Goal: Transaction & Acquisition: Purchase product/service

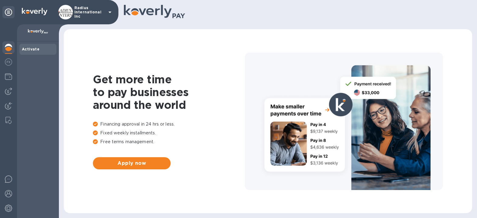
drag, startPoint x: 7, startPoint y: 91, endPoint x: 18, endPoint y: 90, distance: 10.7
click at [7, 91] on img at bounding box center [8, 91] width 7 height 7
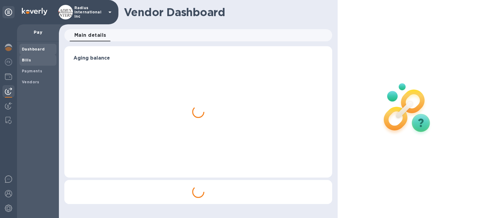
click at [28, 55] on div "Bills" at bounding box center [37, 60] width 37 height 11
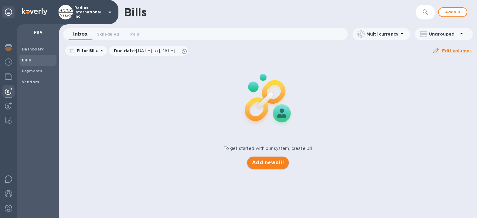
click at [268, 163] on span "Add new bill" at bounding box center [268, 162] width 32 height 7
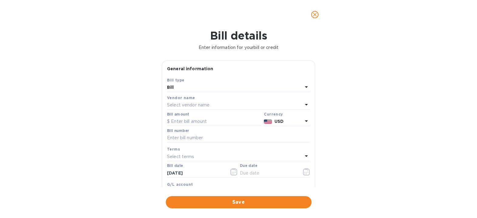
click at [206, 106] on p "Select vendor name" at bounding box center [188, 105] width 43 height 6
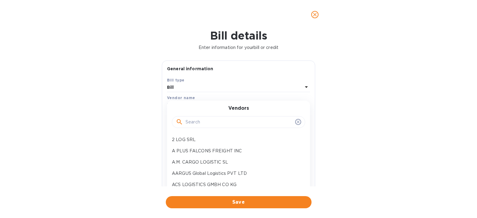
click at [211, 119] on input "text" at bounding box center [239, 122] width 107 height 9
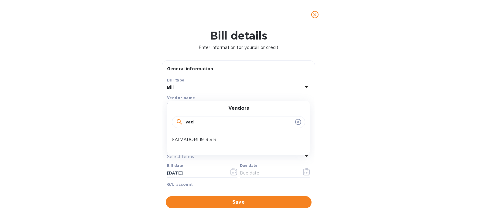
drag, startPoint x: 214, startPoint y: 123, endPoint x: 116, endPoint y: 119, distance: 98.2
click at [116, 119] on div "Bill details Enter information for your bill or credit General information Save…" at bounding box center [238, 123] width 477 height 189
type input "cada"
drag, startPoint x: 207, startPoint y: 137, endPoint x: 232, endPoint y: 142, distance: 25.4
click at [208, 137] on p "Cada Cargo S.A.S" at bounding box center [236, 139] width 129 height 6
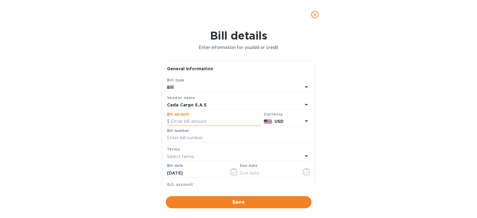
click at [195, 122] on input "text" at bounding box center [214, 121] width 95 height 9
type input "1,886"
type input "7711"
click at [255, 173] on input "text" at bounding box center [268, 172] width 57 height 9
click at [305, 172] on icon "button" at bounding box center [306, 171] width 7 height 7
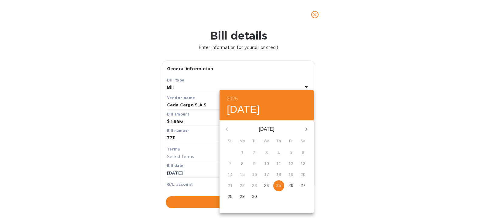
click at [277, 184] on p "25" at bounding box center [279, 185] width 5 height 6
type input "[DATE]"
click at [351, 184] on div "2025 Thu, Sep [DATE] Mo Tu We Th Fr Sa 31 1 2 3 4 5 6 7 8 9 10 11 12 13 14 15 1…" at bounding box center [238, 109] width 477 height 218
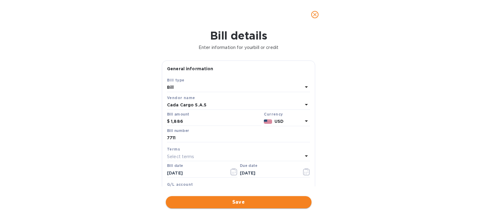
click at [250, 202] on span "Save" at bounding box center [239, 201] width 136 height 7
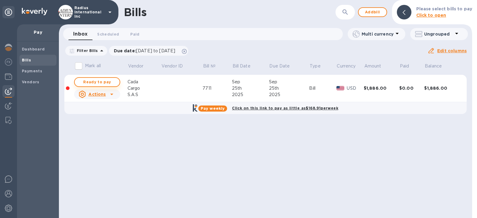
click at [106, 80] on span "Ready to pay" at bounding box center [97, 81] width 35 height 7
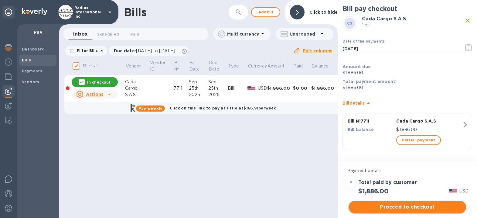
click at [387, 205] on span "Proceed to checkout" at bounding box center [408, 206] width 108 height 7
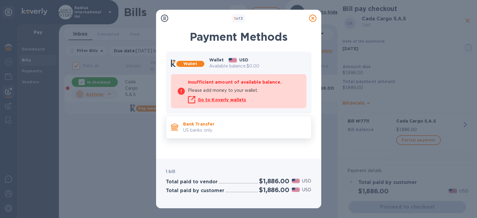
click at [233, 131] on p "US banks only." at bounding box center [244, 130] width 123 height 6
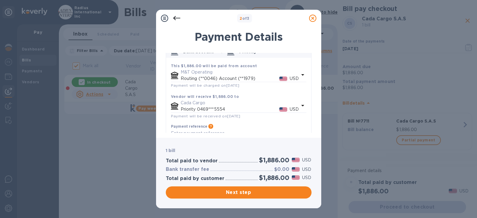
scroll to position [55, 0]
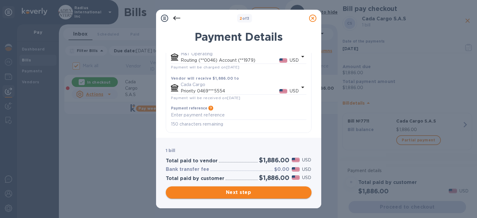
drag, startPoint x: 242, startPoint y: 191, endPoint x: 255, endPoint y: 175, distance: 20.9
click at [242, 191] on span "Next step" at bounding box center [239, 192] width 136 height 7
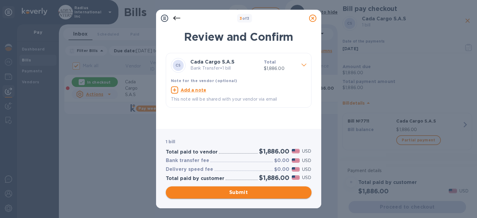
drag, startPoint x: 245, startPoint y: 190, endPoint x: 261, endPoint y: 109, distance: 82.2
click at [245, 189] on span "Submit" at bounding box center [239, 192] width 136 height 7
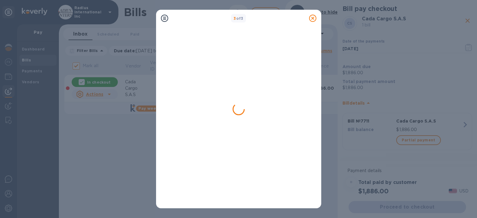
checkbox input "false"
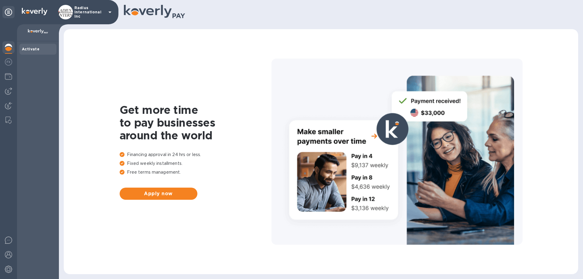
drag, startPoint x: 8, startPoint y: 91, endPoint x: 39, endPoint y: 96, distance: 31.8
click at [8, 91] on img at bounding box center [8, 91] width 7 height 7
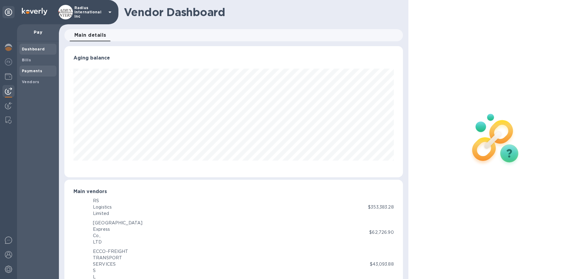
scroll to position [303735, 303530]
click at [31, 81] on b "Vendors" at bounding box center [31, 82] width 18 height 5
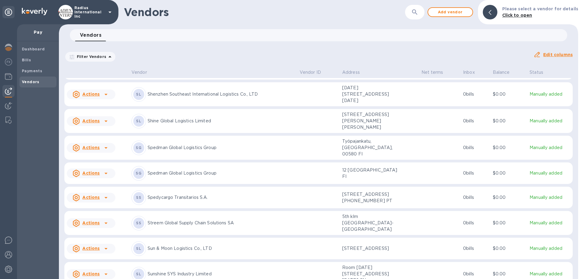
scroll to position [4461, 0]
click at [211, 177] on p "Spedman Global Logistics Group" at bounding box center [221, 174] width 147 height 6
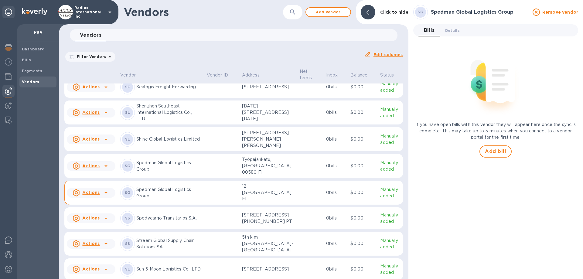
scroll to position [4498, 0]
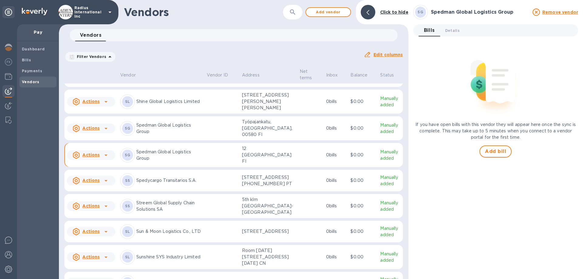
click at [451, 31] on span "Details 0" at bounding box center [452, 30] width 15 height 6
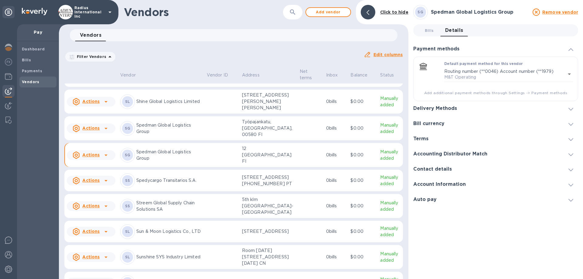
drag, startPoint x: 450, startPoint y: 106, endPoint x: 478, endPoint y: 106, distance: 28.0
click at [451, 106] on h3 "Delivery Methods" at bounding box center [436, 109] width 44 height 6
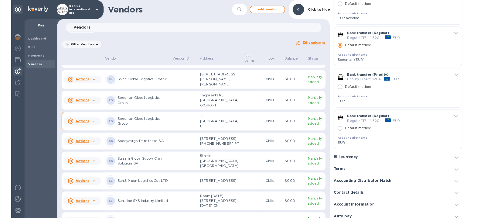
scroll to position [91, 0]
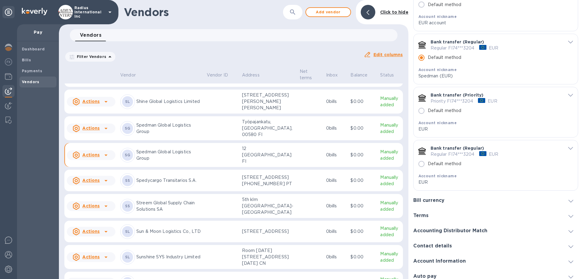
click at [188, 135] on p "Spedman Global Logistics Group" at bounding box center [169, 128] width 66 height 13
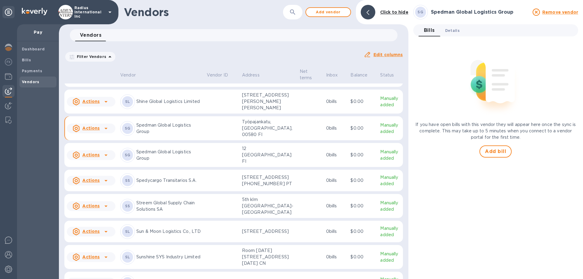
click at [453, 32] on span "Details 0" at bounding box center [452, 30] width 15 height 6
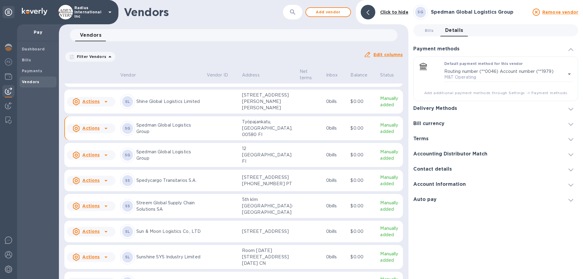
drag, startPoint x: 446, startPoint y: 108, endPoint x: 458, endPoint y: 109, distance: 12.2
click at [446, 108] on h3 "Delivery Methods" at bounding box center [436, 109] width 44 height 6
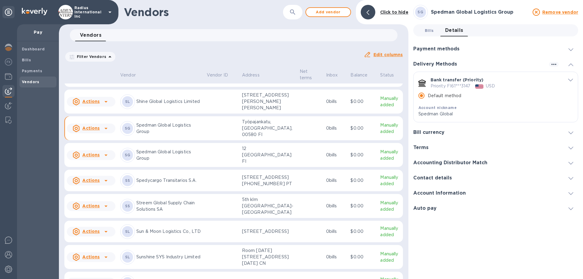
click at [432, 30] on span "Bills 0" at bounding box center [429, 30] width 9 height 6
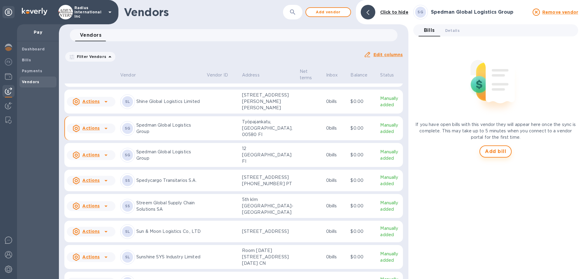
click at [477, 149] on span "Add bill" at bounding box center [495, 151] width 21 height 7
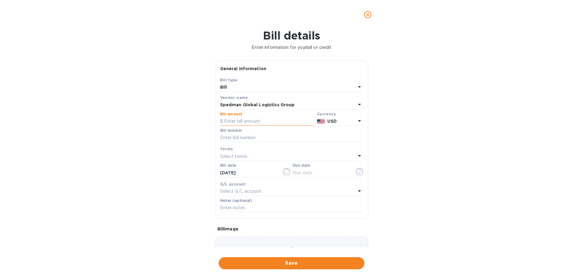
click at [239, 122] on input "text" at bounding box center [267, 121] width 95 height 9
type input "3,397.91"
type input "SOA"
drag, startPoint x: 311, startPoint y: 172, endPoint x: 315, endPoint y: 172, distance: 4.9
click at [311, 172] on input "text" at bounding box center [321, 172] width 57 height 9
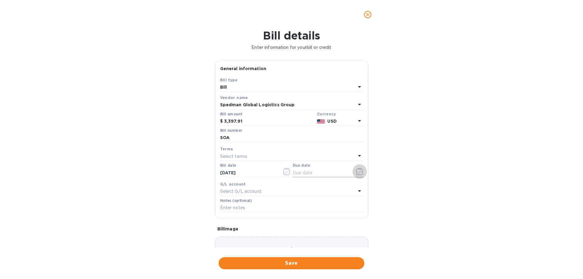
click at [359, 172] on icon "button" at bounding box center [359, 171] width 7 height 7
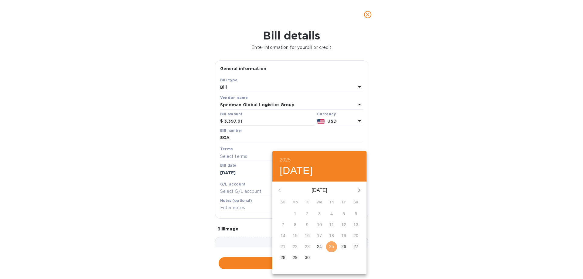
drag, startPoint x: 332, startPoint y: 250, endPoint x: 400, endPoint y: 246, distance: 68.8
click at [332, 218] on p "25" at bounding box center [331, 247] width 5 height 6
type input "[DATE]"
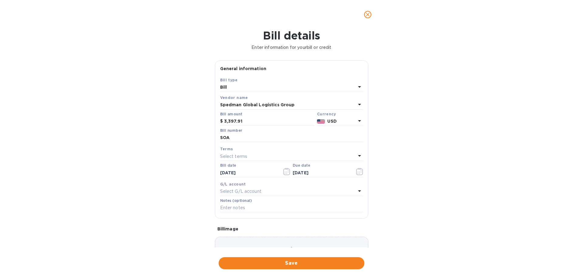
drag, startPoint x: 407, startPoint y: 245, endPoint x: 392, endPoint y: 253, distance: 17.1
click at [407, 218] on div "2025 Thu, Sep [DATE] Mo Tu We Th Fr Sa 31 1 2 3 4 5 6 7 8 9 10 11 12 13 14 15 1…" at bounding box center [291, 139] width 583 height 279
drag, startPoint x: 346, startPoint y: 263, endPoint x: 405, endPoint y: 200, distance: 86.2
click at [346, 218] on span "Save" at bounding box center [292, 263] width 136 height 7
click at [252, 138] on input "SOA" at bounding box center [291, 137] width 143 height 9
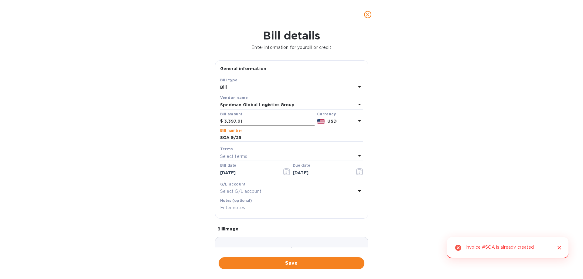
type input "SOA 9/25"
click at [284, 218] on span "Save" at bounding box center [292, 263] width 136 height 7
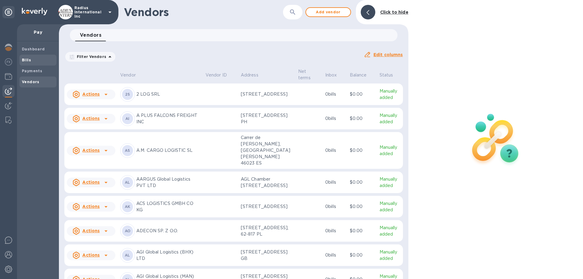
click at [28, 60] on b "Bills" at bounding box center [26, 60] width 9 height 5
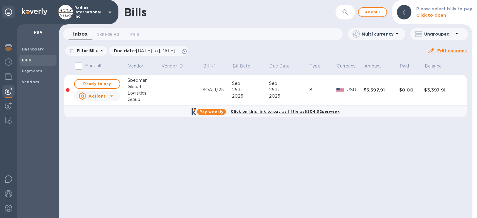
click at [421, 167] on div "Bills ​ Add bill Please select bills to pay Click to open Inbox 0 Scheduled 0 P…" at bounding box center [266, 109] width 414 height 218
click at [422, 166] on div "Bills ​ Add bill Please select bills to pay Click to open Inbox 0 Scheduled 0 P…" at bounding box center [266, 109] width 414 height 218
click at [92, 85] on span "Ready to pay" at bounding box center [97, 83] width 35 height 7
checkbox input "true"
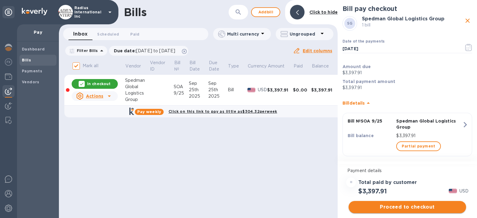
scroll to position [6, 0]
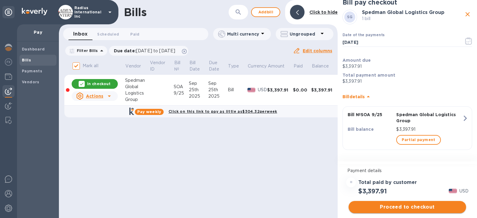
click at [414, 205] on span "Proceed to checkout" at bounding box center [408, 206] width 108 height 7
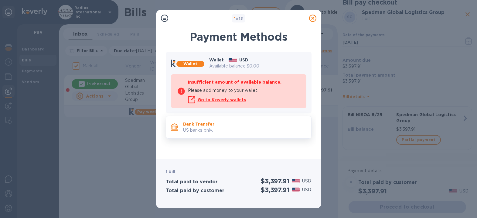
click at [212, 126] on p "Bank Transfer" at bounding box center [244, 124] width 123 height 6
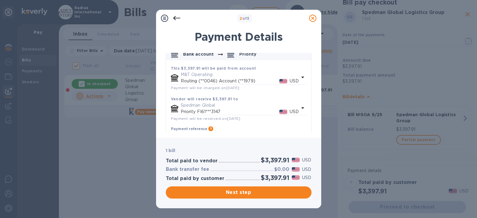
scroll to position [55, 0]
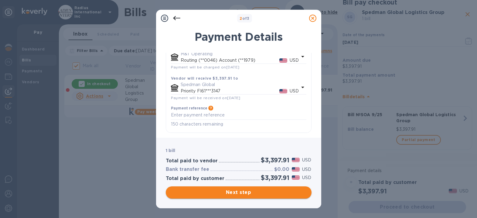
drag, startPoint x: 249, startPoint y: 195, endPoint x: 257, endPoint y: 192, distance: 9.0
click at [249, 195] on span "Next step" at bounding box center [239, 192] width 136 height 7
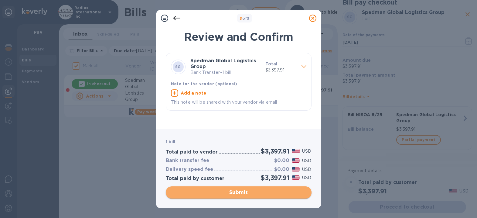
click at [254, 189] on span "Submit" at bounding box center [239, 192] width 136 height 7
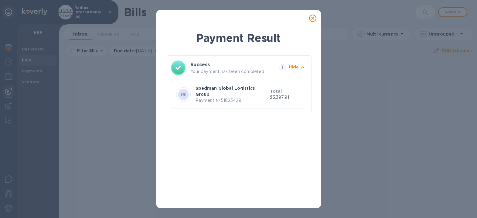
click at [314, 19] on icon at bounding box center [312, 18] width 7 height 7
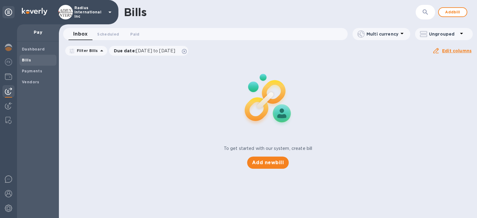
drag, startPoint x: 37, startPoint y: 60, endPoint x: 71, endPoint y: 63, distance: 33.8
click at [38, 61] on span "Bills" at bounding box center [38, 60] width 32 height 6
click at [275, 166] on button "Add new bill" at bounding box center [268, 162] width 42 height 12
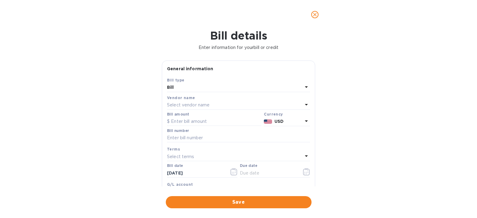
click at [206, 104] on p "Select vendor name" at bounding box center [188, 105] width 43 height 6
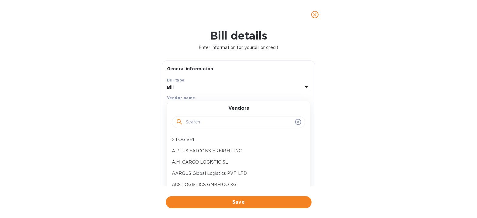
click at [208, 122] on input "text" at bounding box center [239, 122] width 107 height 9
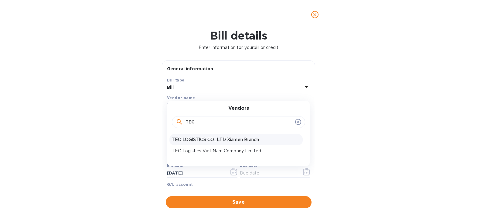
type input "TEC"
drag, startPoint x: 221, startPoint y: 139, endPoint x: 215, endPoint y: 132, distance: 9.5
click at [221, 139] on p "TEC LOGISTICS CO., LTD Xiamen Branch" at bounding box center [236, 139] width 129 height 6
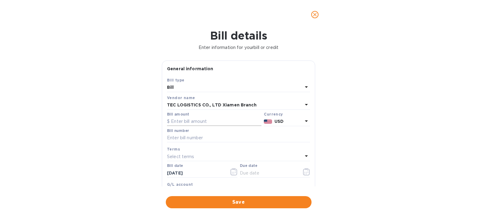
click at [194, 118] on input "text" at bounding box center [214, 121] width 95 height 9
type input "72,978.85"
click at [200, 138] on input "June OSA" at bounding box center [238, 137] width 143 height 9
type input "June SOA"
click at [276, 173] on input "text" at bounding box center [268, 172] width 57 height 9
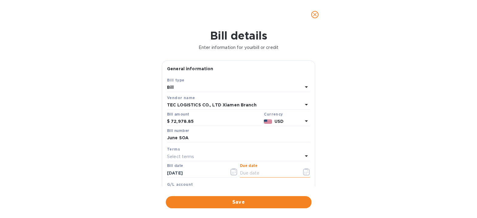
click at [303, 171] on icon "button" at bounding box center [306, 171] width 7 height 7
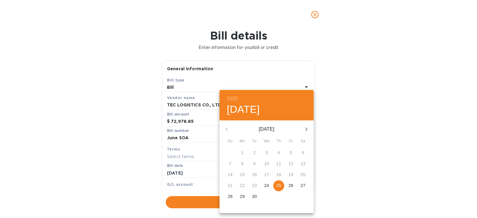
drag, startPoint x: 279, startPoint y: 185, endPoint x: 347, endPoint y: 171, distance: 69.3
click at [279, 185] on p "25" at bounding box center [279, 185] width 5 height 6
type input "[DATE]"
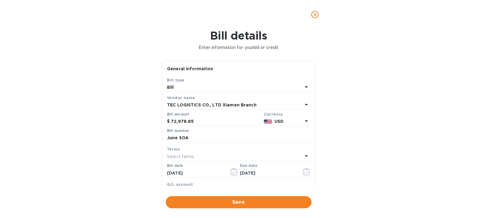
click at [351, 168] on div "2025 Thu, Sep [DATE] Mo Tu We Th Fr Sa 31 1 2 3 4 5 6 7 8 9 10 11 12 13 14 15 1…" at bounding box center [238, 109] width 477 height 218
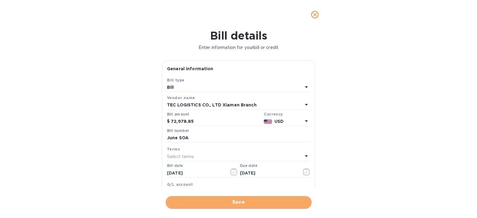
drag, startPoint x: 244, startPoint y: 202, endPoint x: 286, endPoint y: 77, distance: 132.8
click at [244, 202] on span "Save" at bounding box center [239, 201] width 136 height 7
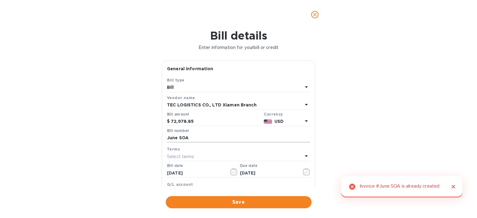
drag, startPoint x: 192, startPoint y: 141, endPoint x: 199, endPoint y: 139, distance: 6.9
click at [193, 141] on input "June SOA" at bounding box center [238, 137] width 143 height 9
type input "June SO- TEC"
click at [242, 202] on span "Save" at bounding box center [239, 201] width 136 height 7
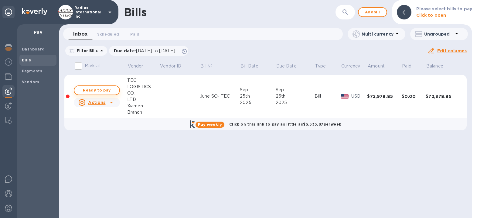
click at [93, 87] on span "Ready to pay" at bounding box center [96, 90] width 35 height 7
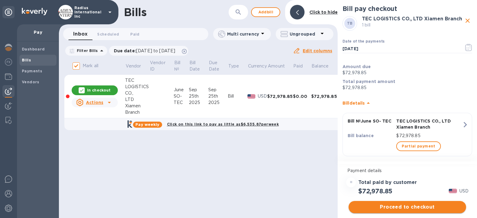
click at [407, 208] on span "Proceed to checkout" at bounding box center [408, 206] width 108 height 7
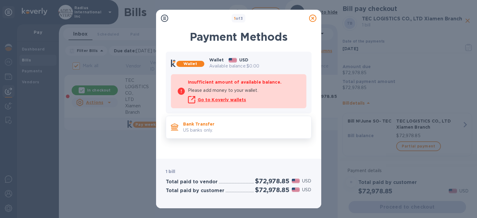
click at [225, 125] on p "Bank Transfer" at bounding box center [244, 124] width 123 height 6
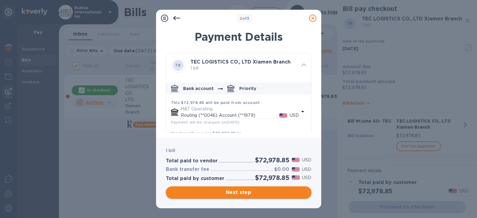
click at [273, 194] on span "Next step" at bounding box center [239, 192] width 136 height 7
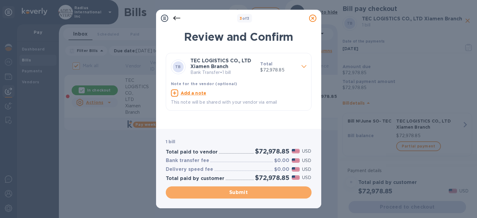
drag, startPoint x: 259, startPoint y: 192, endPoint x: 452, endPoint y: 190, distance: 193.0
click at [259, 192] on span "Submit" at bounding box center [239, 192] width 136 height 7
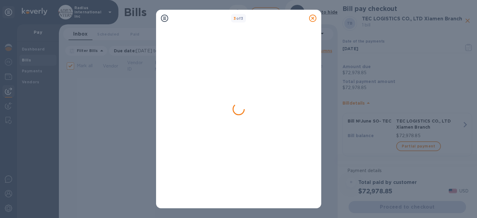
checkbox input "false"
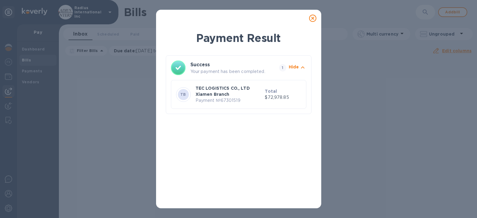
drag, startPoint x: 238, startPoint y: 146, endPoint x: 298, endPoint y: 77, distance: 91.3
click at [238, 144] on div "Payment Result Success Your payment has been completed. 1 Hide TB TEC LOGISTICS…" at bounding box center [239, 116] width 146 height 173
click at [313, 17] on icon at bounding box center [312, 18] width 7 height 7
